Goal: Information Seeking & Learning: Understand process/instructions

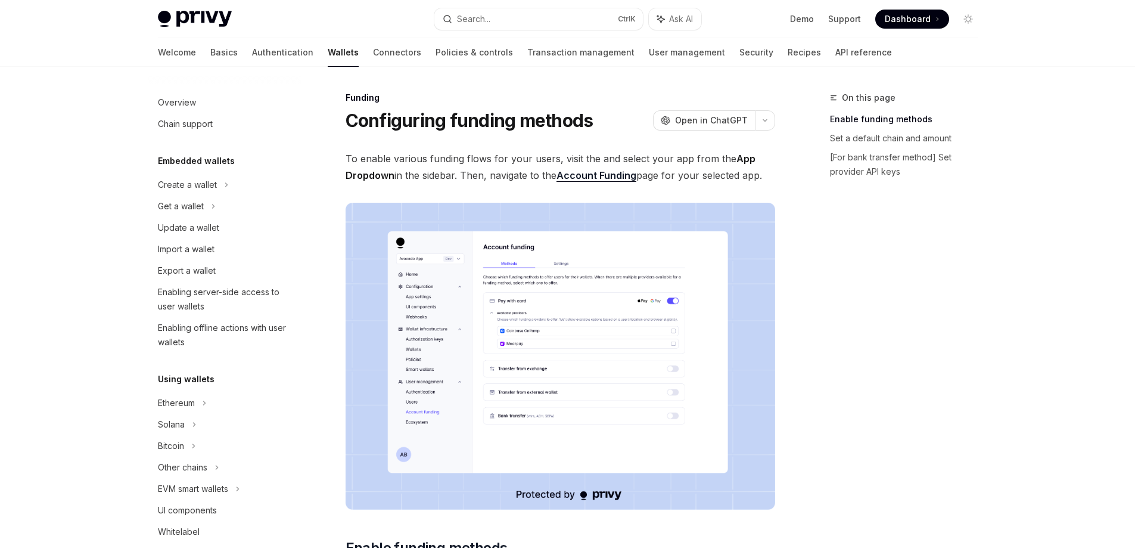
scroll to position [328, 0]
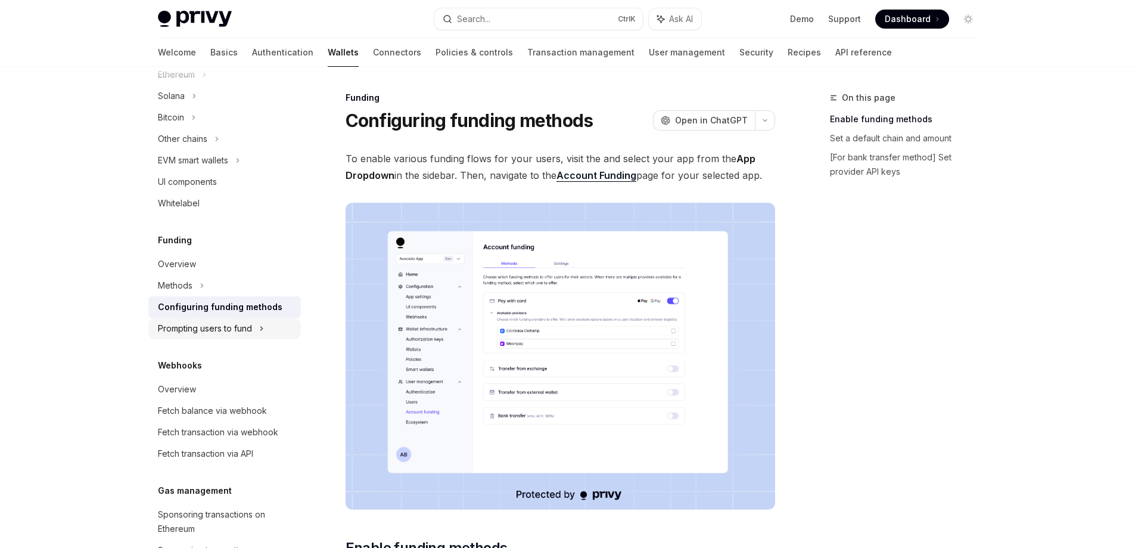
click at [199, 146] on div "Prompting users to fund" at bounding box center [182, 139] width 49 height 14
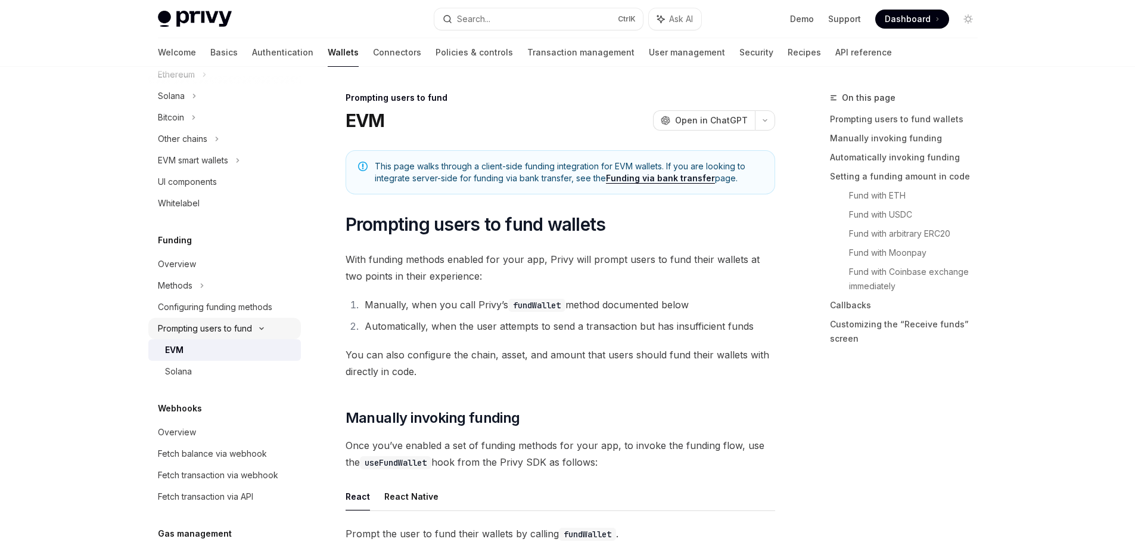
type textarea "*"
click at [212, 311] on div "Configuring funding methods" at bounding box center [215, 307] width 114 height 14
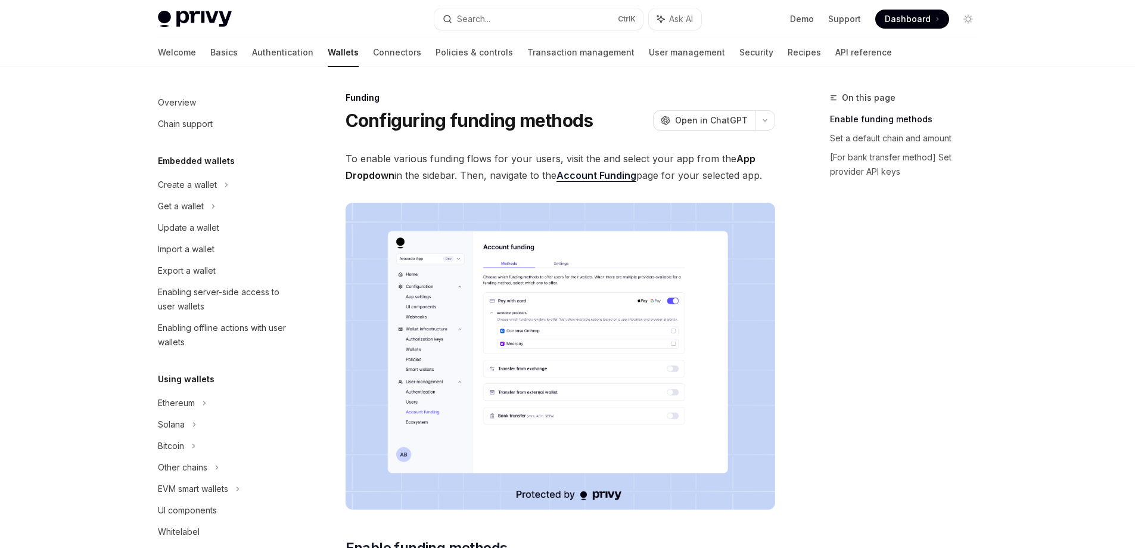
scroll to position [328, 0]
